Goal: Information Seeking & Learning: Learn about a topic

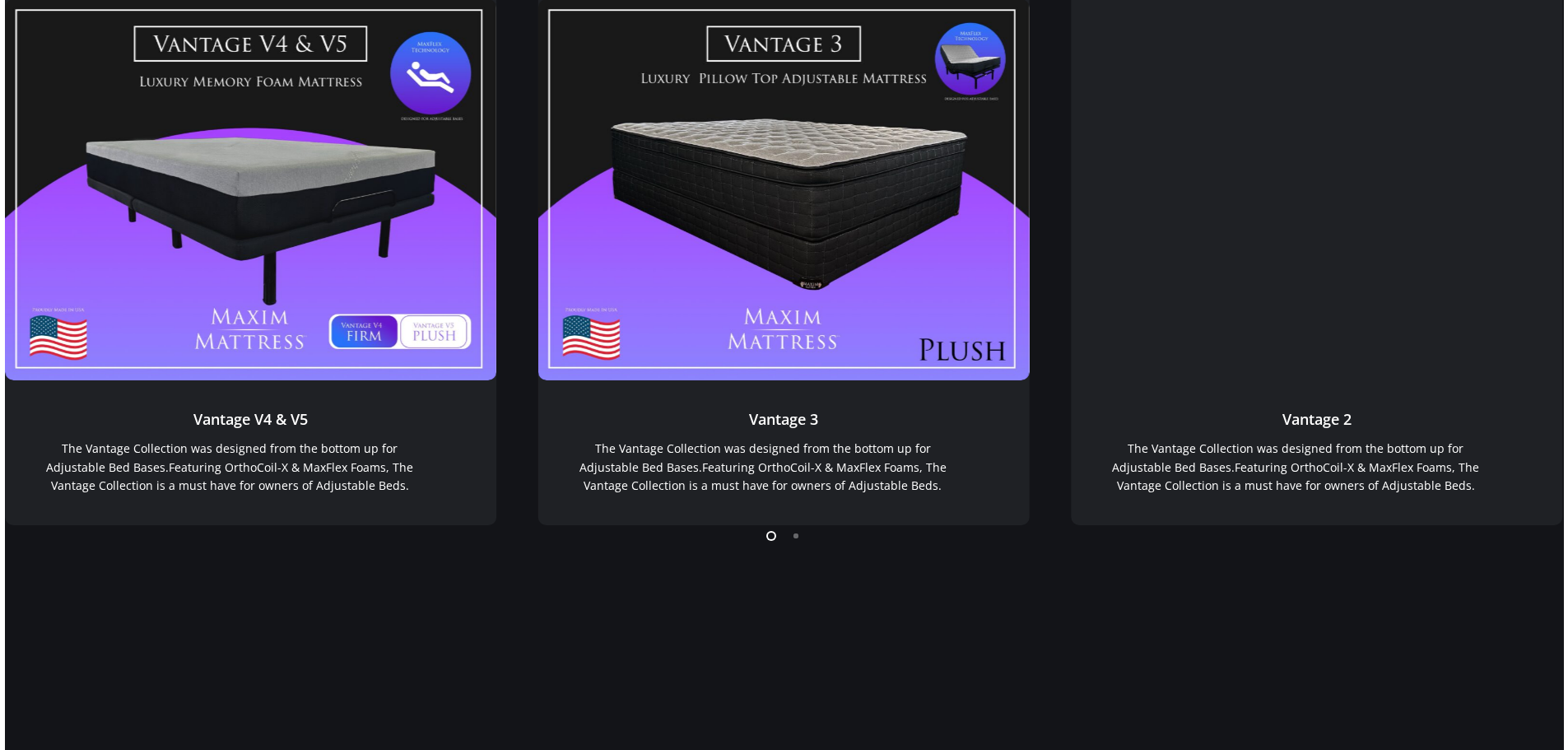
scroll to position [1550, 0]
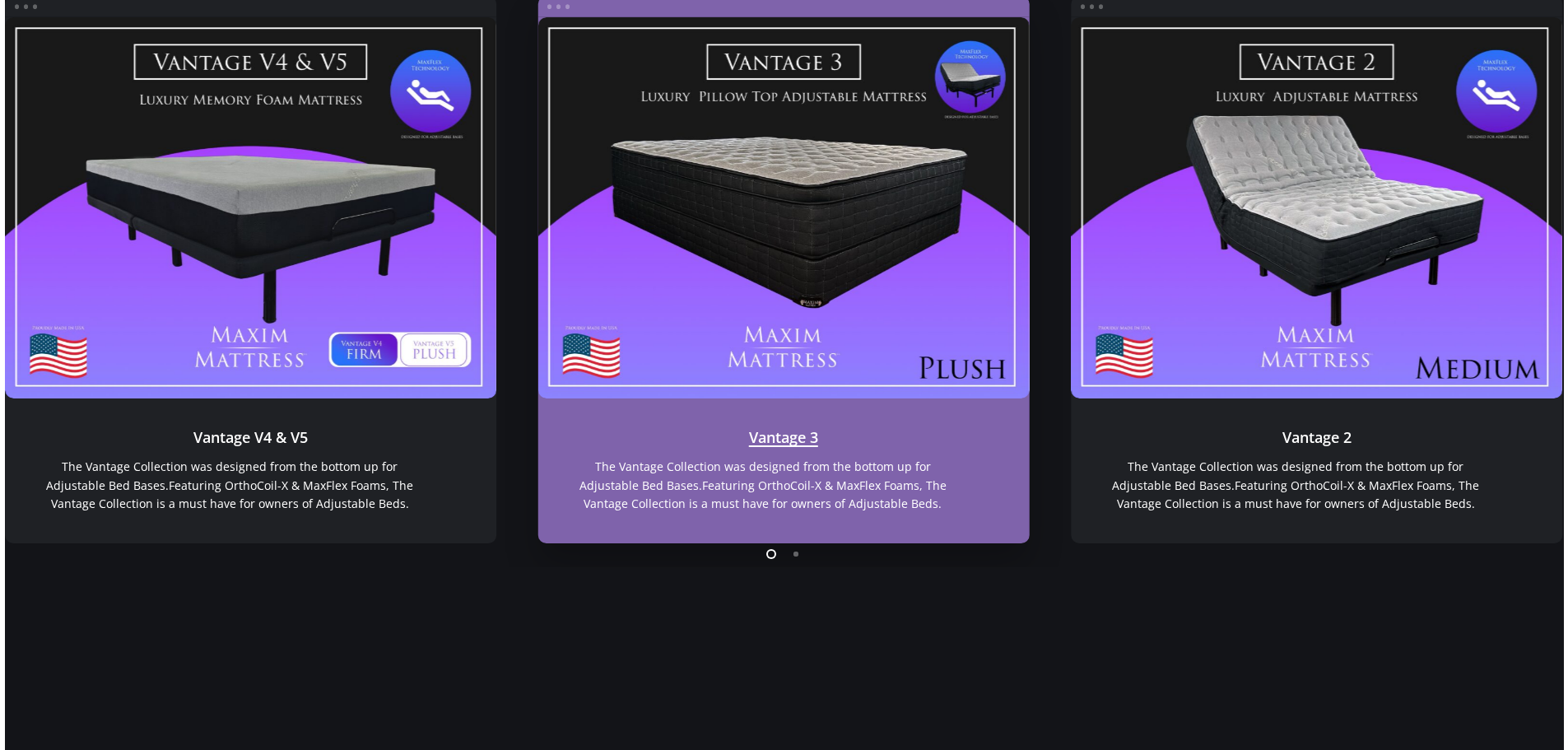
click at [761, 336] on link "Vantage 3" at bounding box center [783, 208] width 492 height 382
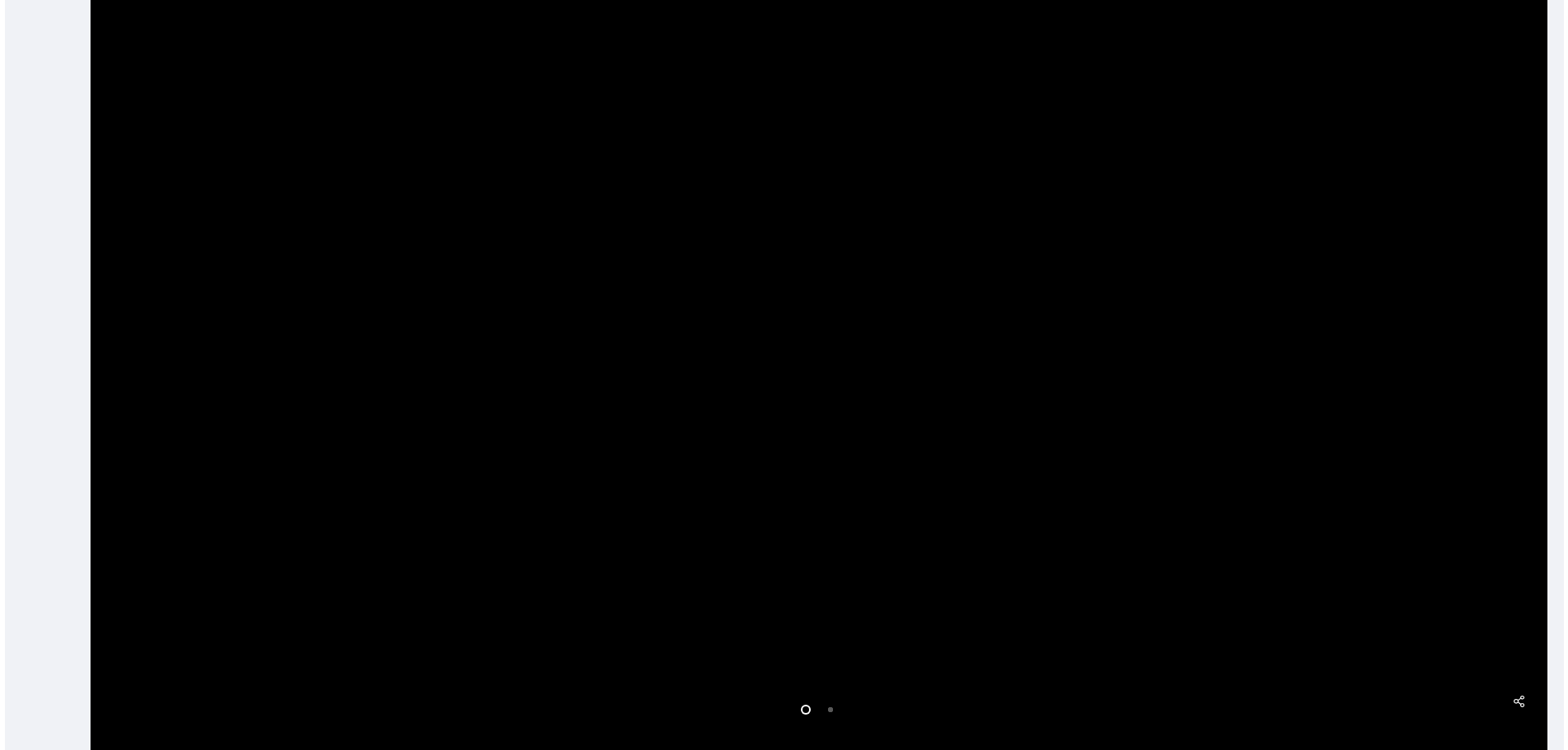
scroll to position [494, 0]
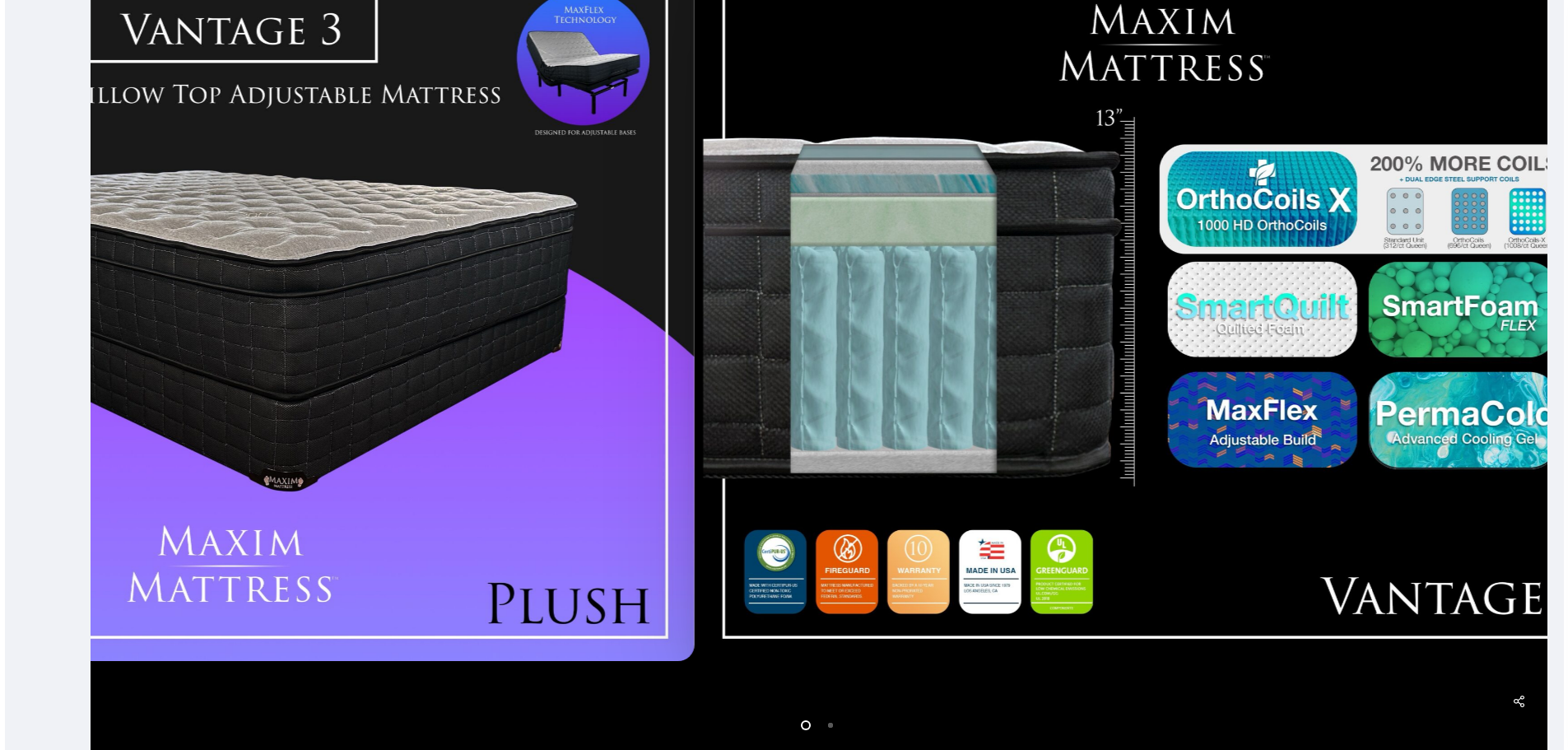
click at [480, 362] on div at bounding box center [232, 304] width 932 height 731
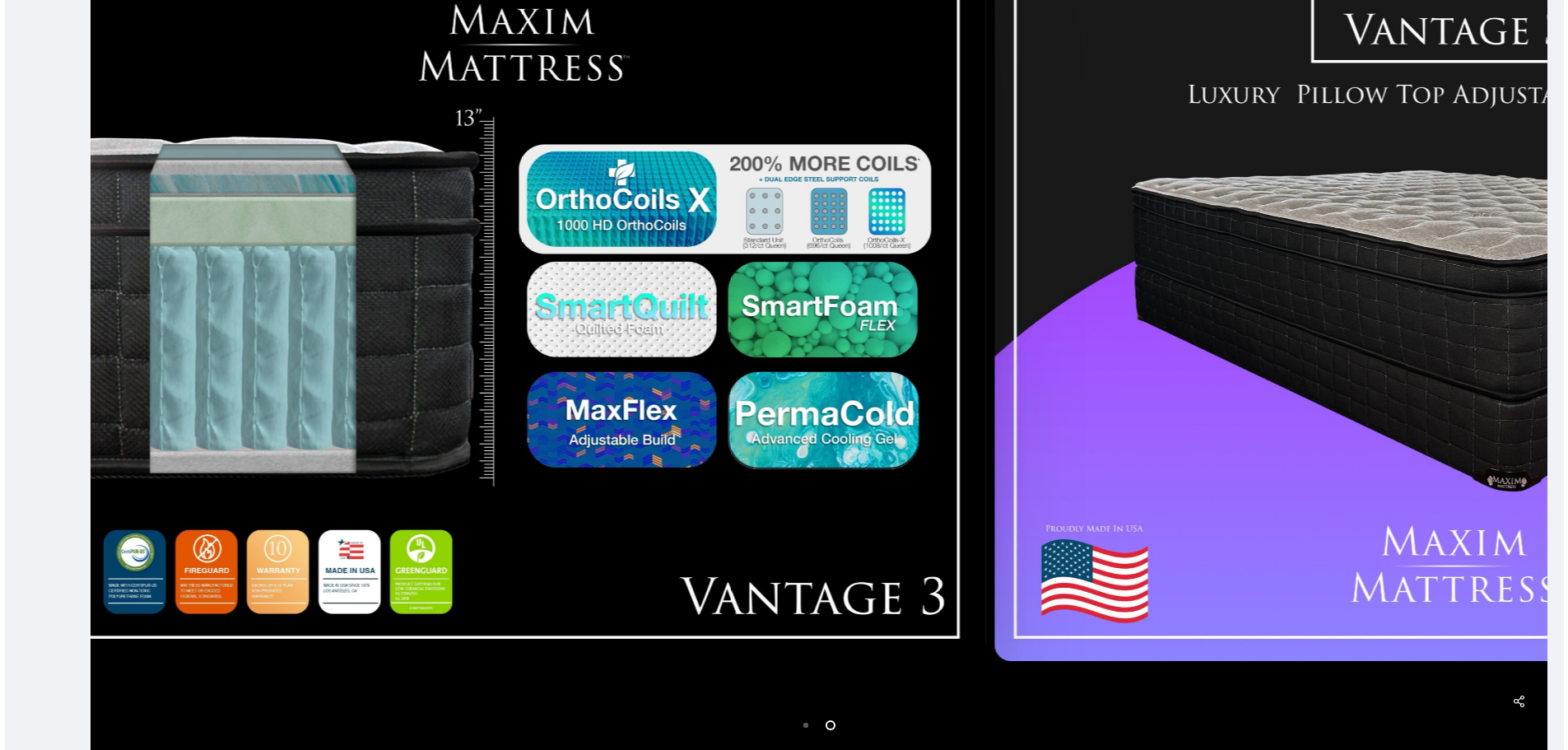
click at [649, 301] on div at bounding box center [523, 304] width 932 height 731
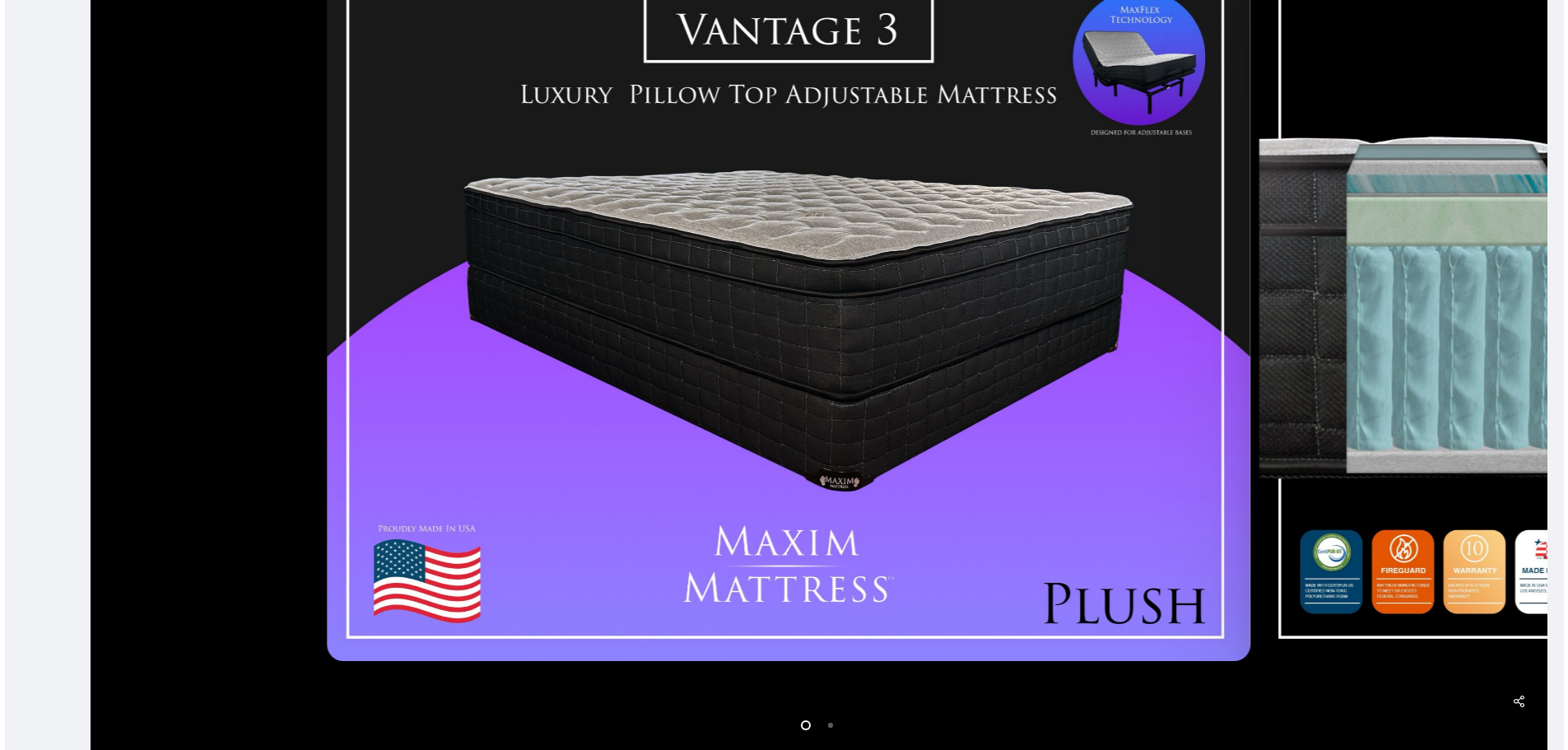
click at [655, 297] on div at bounding box center [788, 304] width 932 height 731
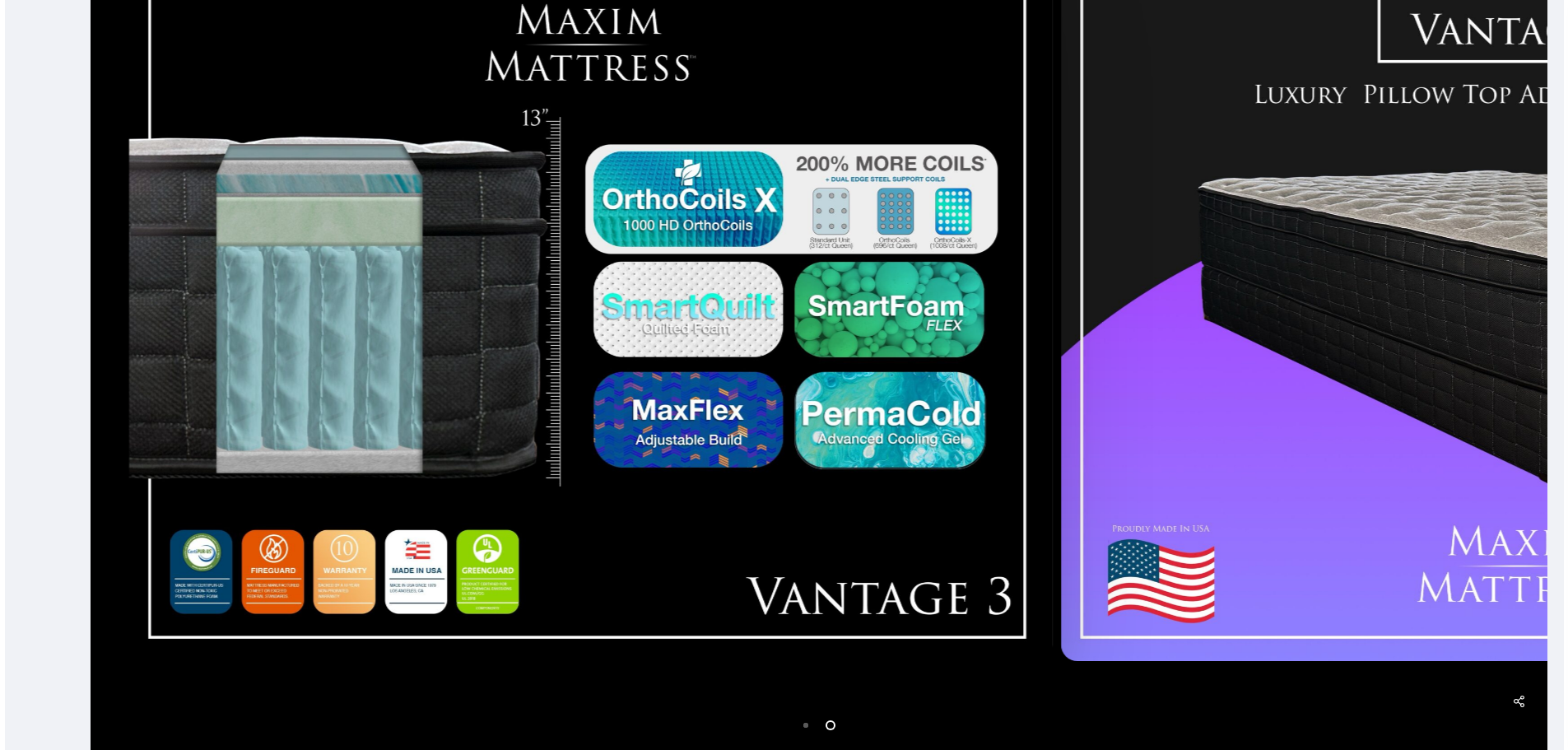
click at [436, 305] on div at bounding box center [590, 304] width 932 height 731
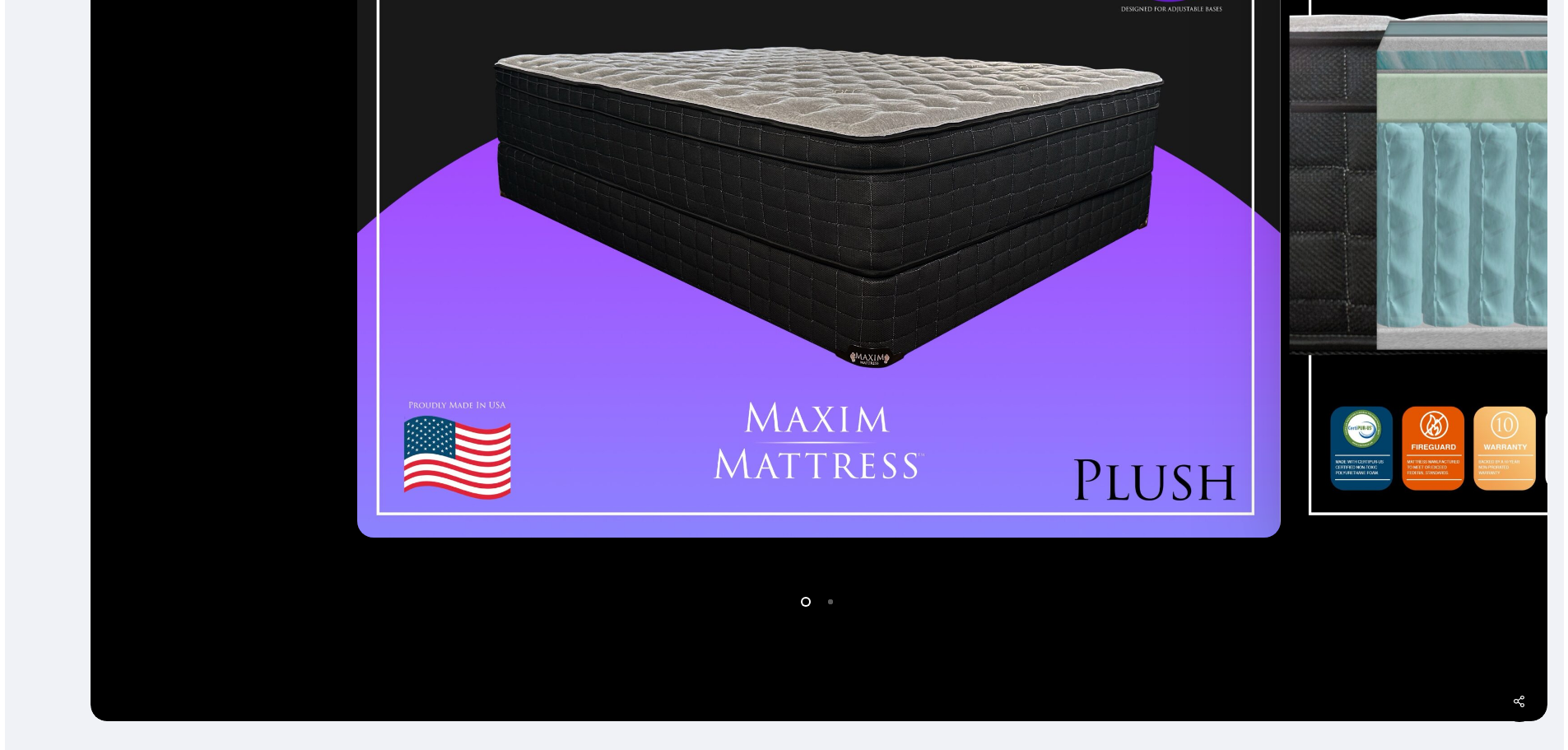
scroll to position [708, 0]
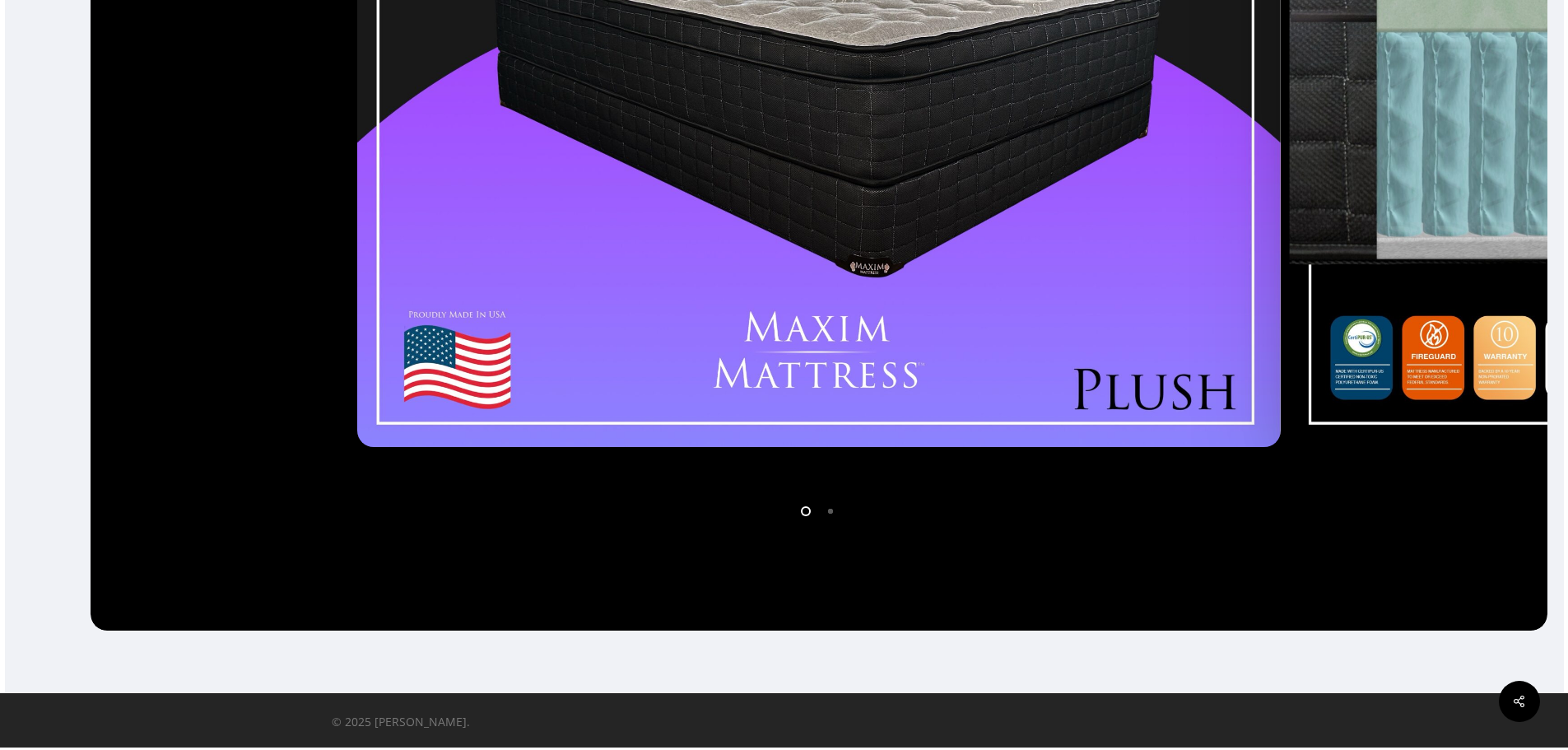
click at [829, 507] on li "Page dot 2" at bounding box center [831, 509] width 24 height 24
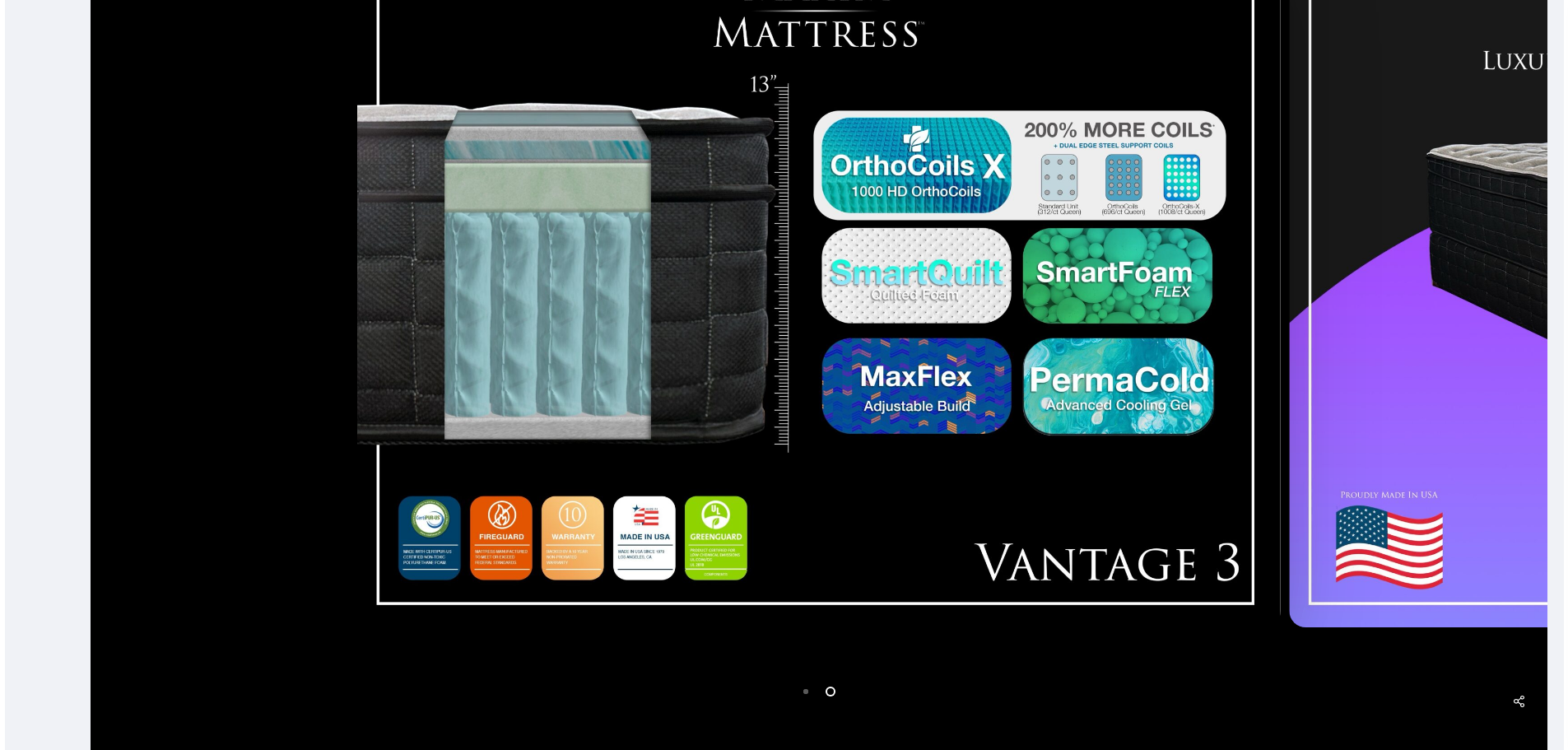
scroll to position [527, 0]
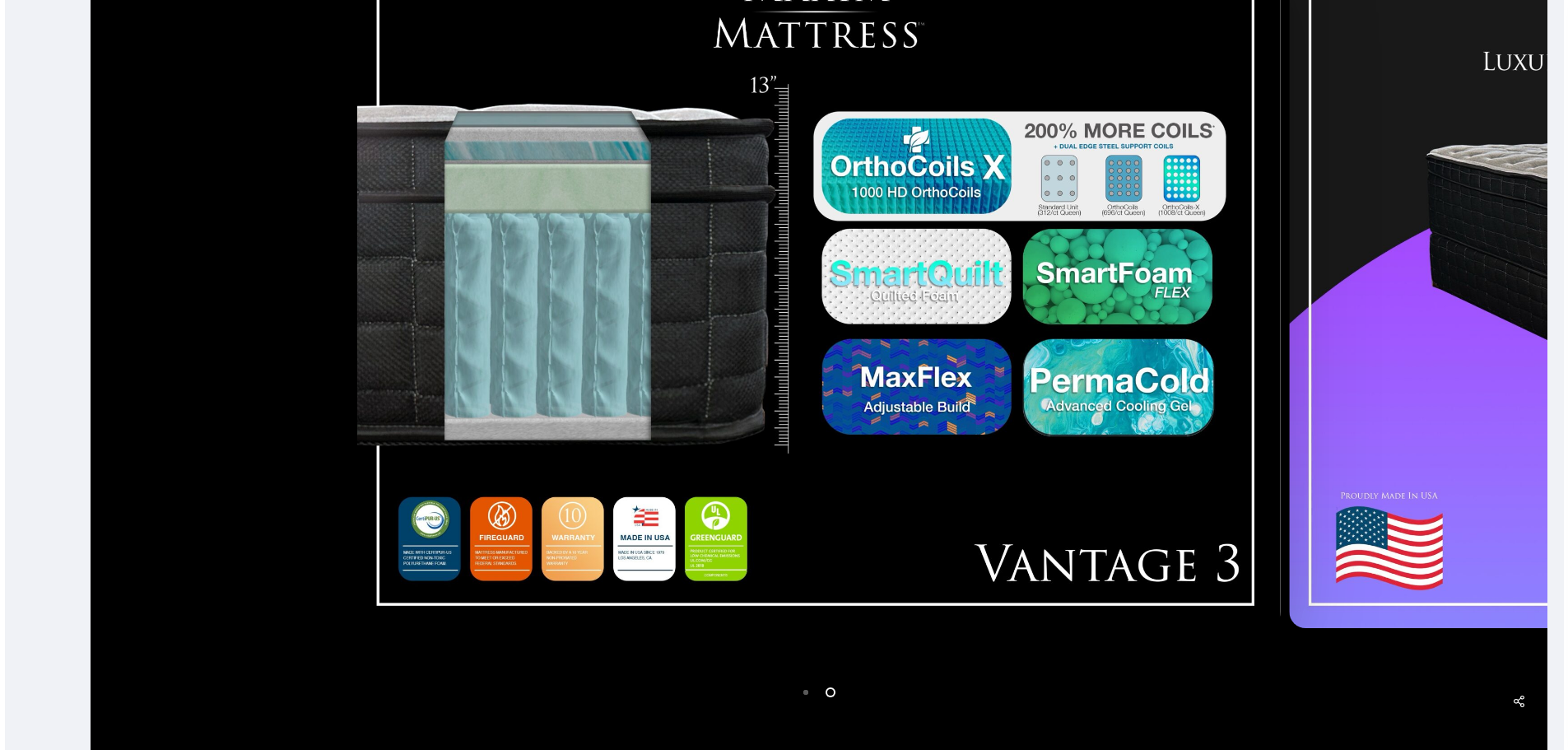
click at [598, 535] on img at bounding box center [819, 270] width 923 height 716
